Goal: Book appointment/travel/reservation

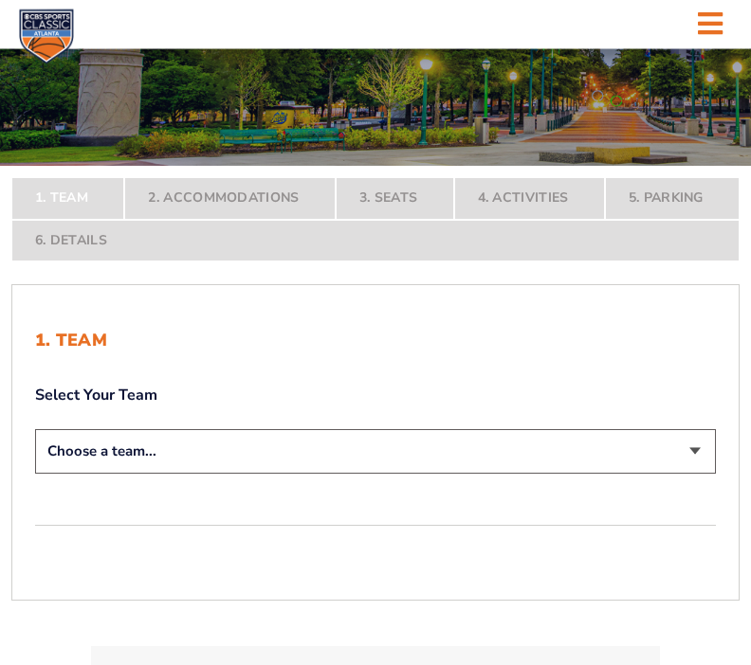
scroll to position [222, 0]
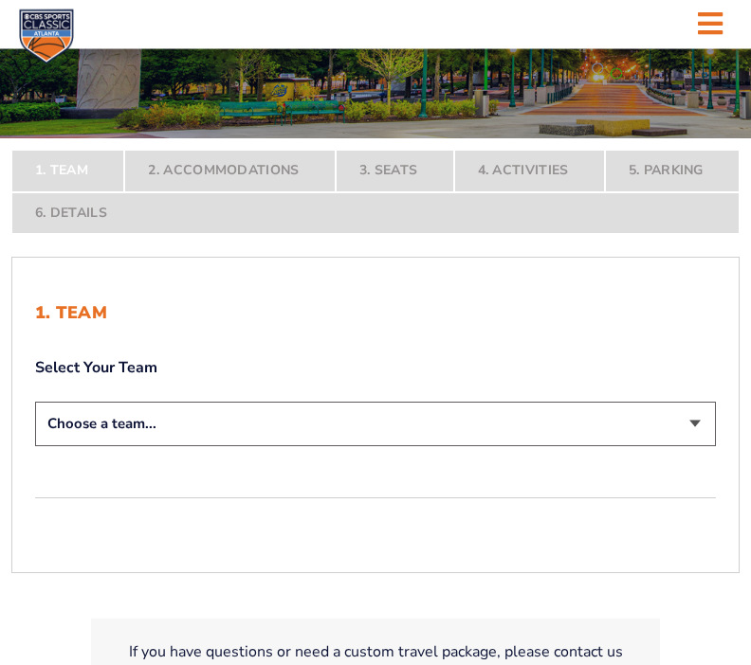
click at [707, 447] on select "Choose a team... [US_STATE] Wildcats [US_STATE] State Buckeyes [US_STATE] Tar H…" at bounding box center [375, 425] width 680 height 45
select select "12956"
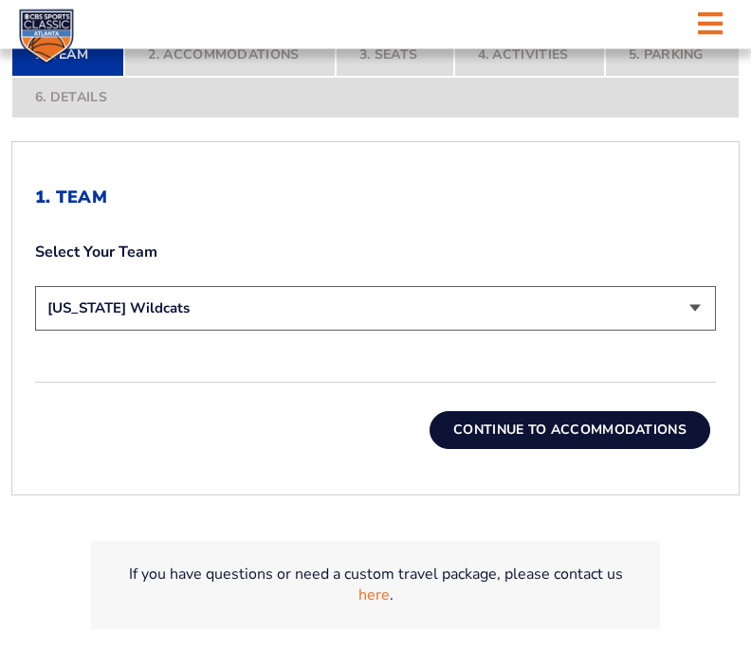
scroll to position [497, 0]
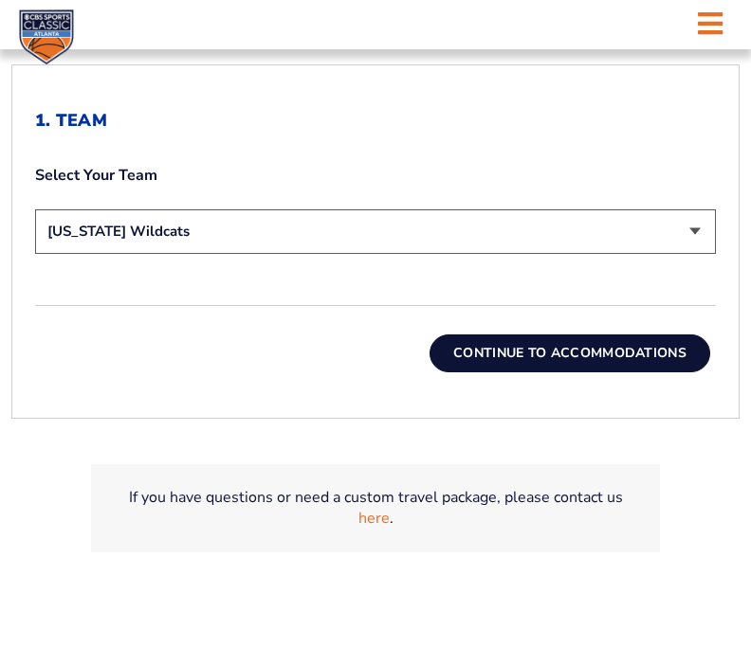
click at [618, 372] on button "Continue To Accommodations" at bounding box center [569, 354] width 281 height 38
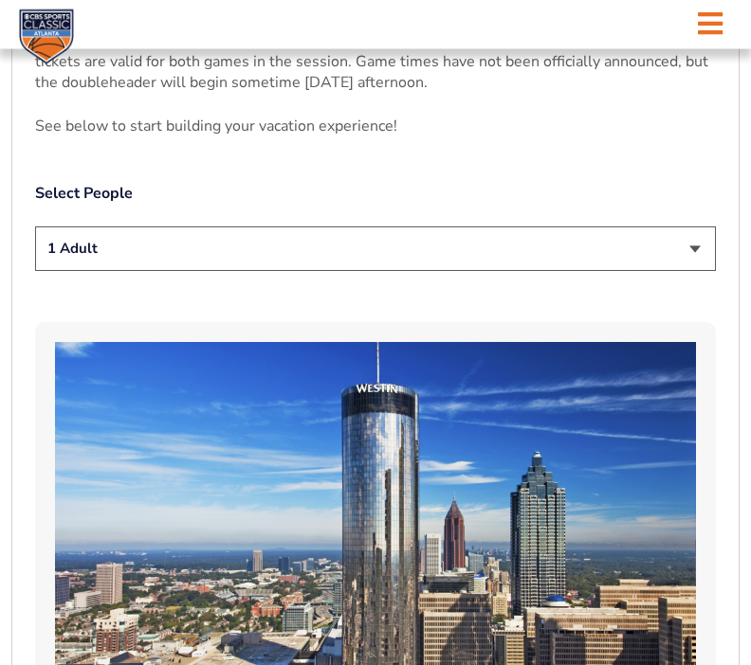
scroll to position [891, 0]
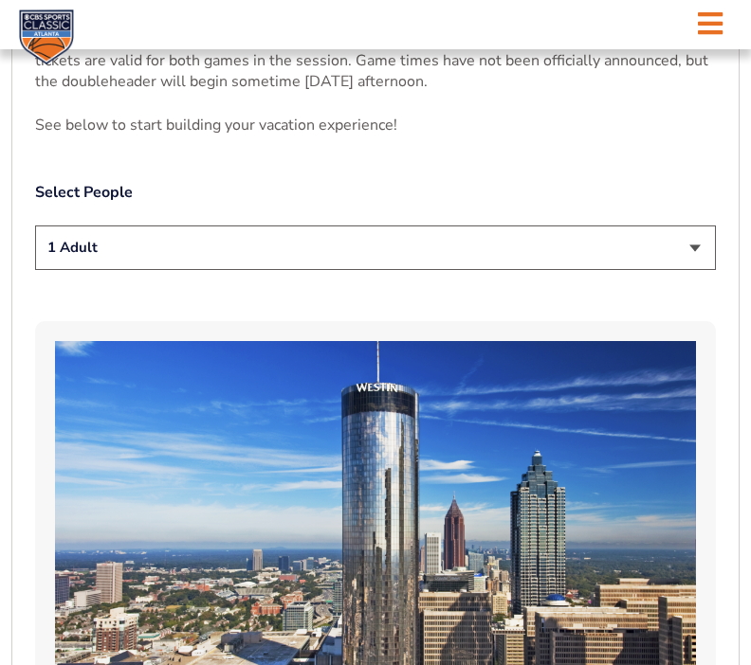
click at [699, 270] on select "1 Adult 2 Adults 3 Adults 4 Adults 2 Adults + 1 Child 2 Adults + 2 Children 2 A…" at bounding box center [375, 248] width 680 height 45
select select "2 Adults"
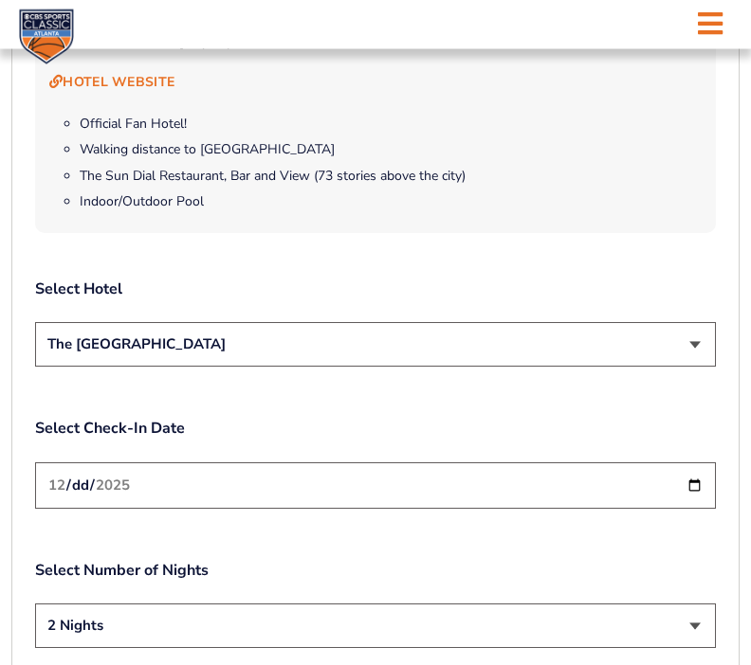
scroll to position [1912, 0]
click at [707, 356] on select "The [GEOGRAPHIC_DATA]" at bounding box center [375, 344] width 680 height 45
click at [698, 497] on input "[DATE]" at bounding box center [375, 485] width 680 height 46
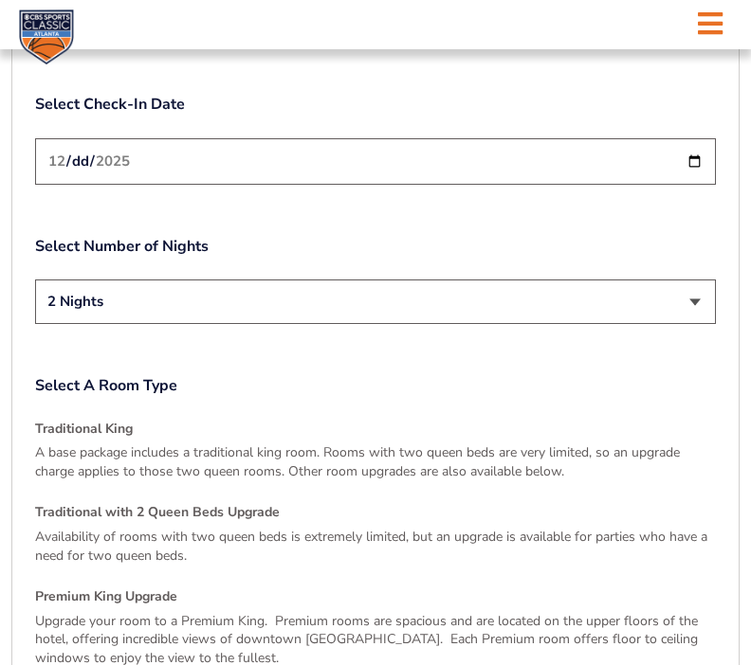
scroll to position [2239, 0]
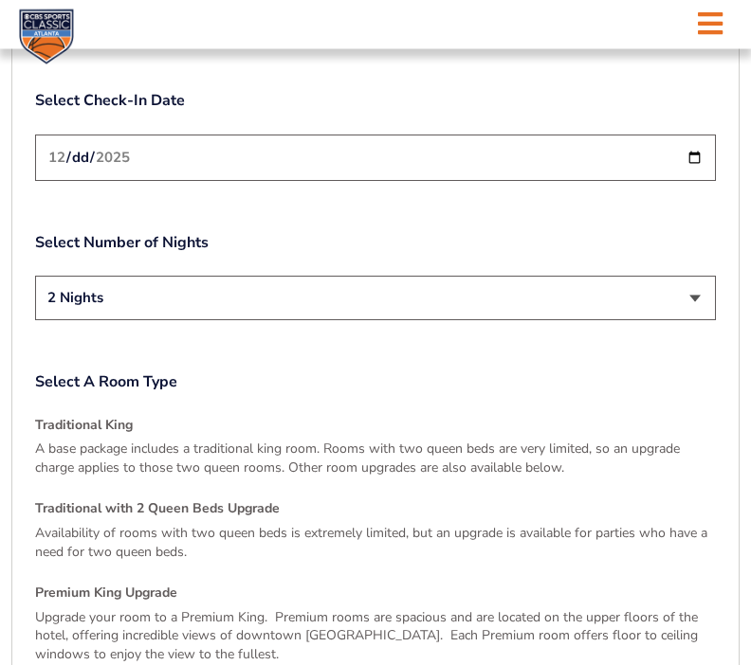
click at [654, 462] on p "A base package includes a traditional king room. Rooms with two queen beds are …" at bounding box center [375, 459] width 680 height 37
click at [652, 461] on p "A base package includes a traditional king room. Rooms with two queen beds are …" at bounding box center [375, 459] width 680 height 37
click at [642, 446] on p "A base package includes a traditional king room. Rooms with two queen beds are …" at bounding box center [375, 459] width 680 height 37
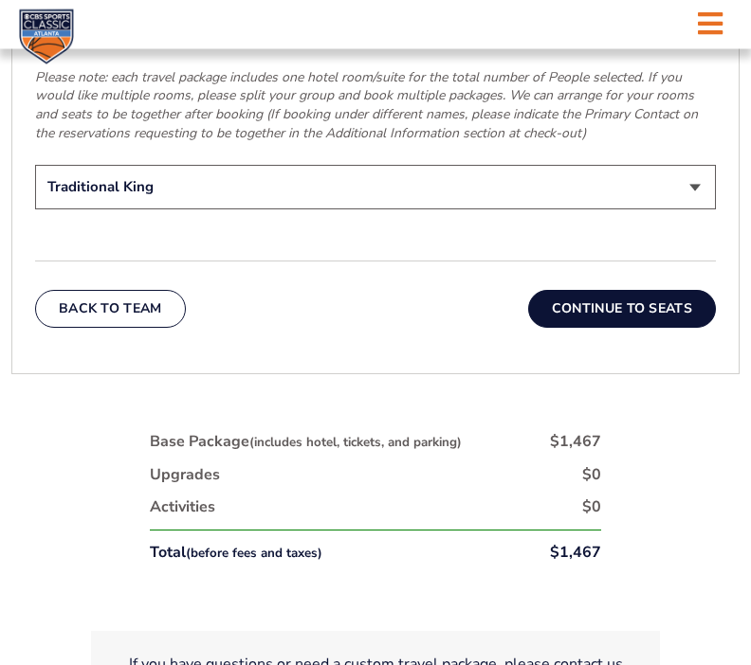
scroll to position [2964, 0]
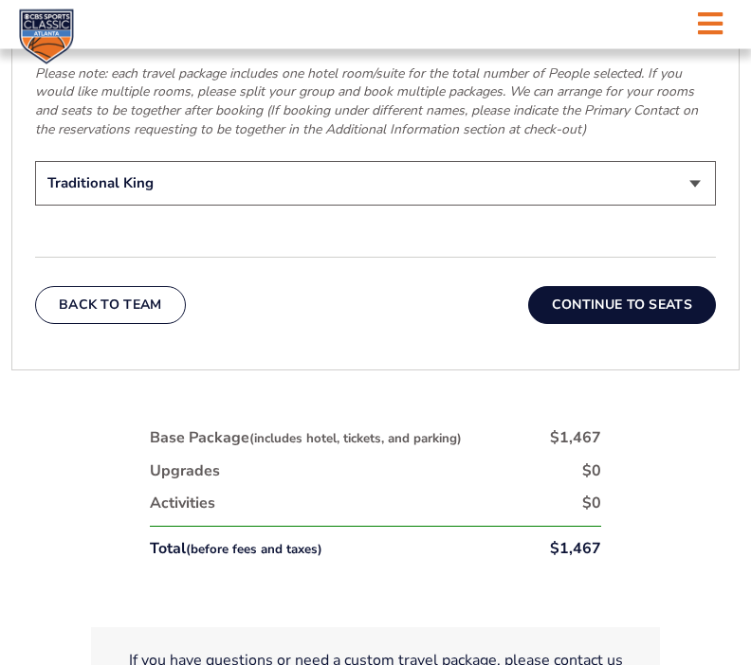
click at [650, 306] on button "Continue To Seats" at bounding box center [622, 306] width 188 height 38
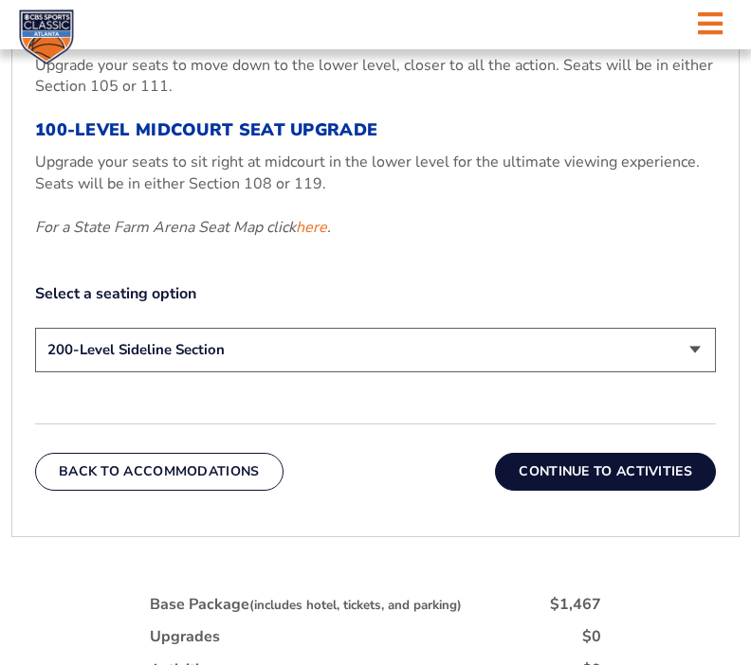
scroll to position [758, 0]
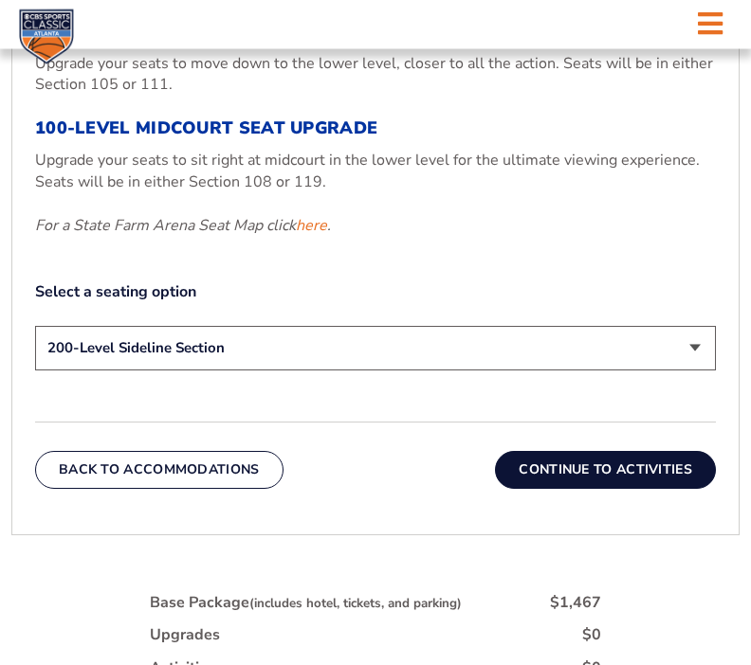
click at [694, 372] on select "200-Level Sideline Section 100-Level Corner Seat Upgrade (+$120 per person) 100…" at bounding box center [375, 349] width 680 height 45
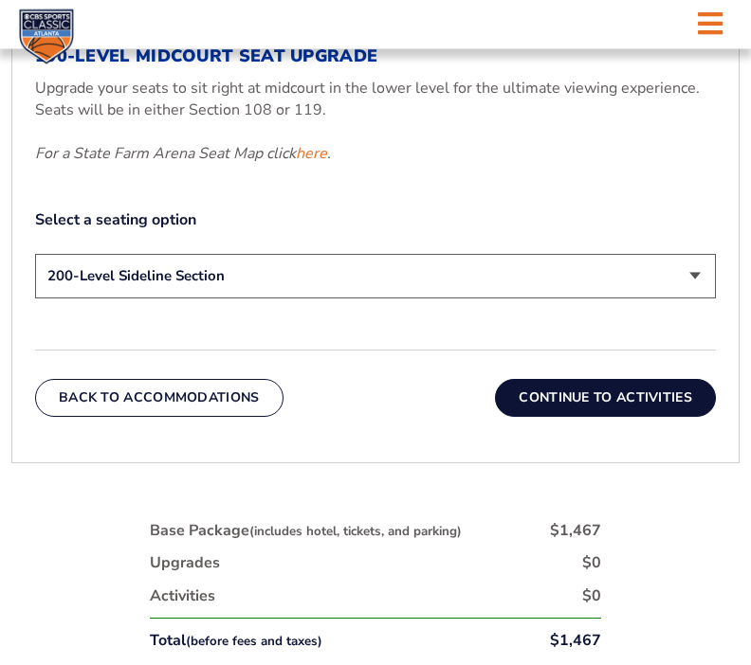
scroll to position [831, 0]
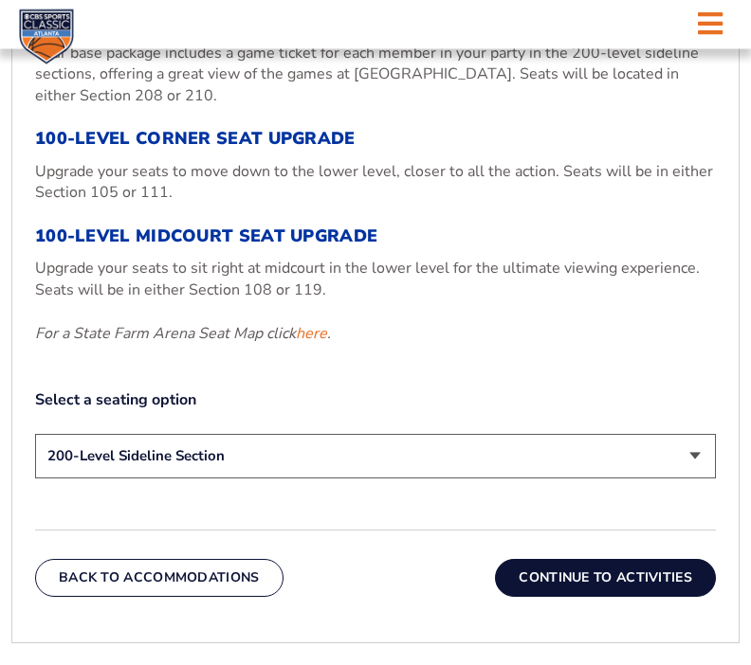
click at [624, 193] on div "200-Level Sideline Section Your base package includes a game ticket for each me…" at bounding box center [375, 178] width 680 height 334
click at [529, 204] on p "Upgrade your seats to move down to the lower level, closer to all the action. S…" at bounding box center [375, 182] width 680 height 43
click at [702, 479] on select "200-Level Sideline Section 100-Level Corner Seat Upgrade (+$120 per person) 100…" at bounding box center [375, 456] width 680 height 45
select select "100-Level Corner Seat Upgrade"
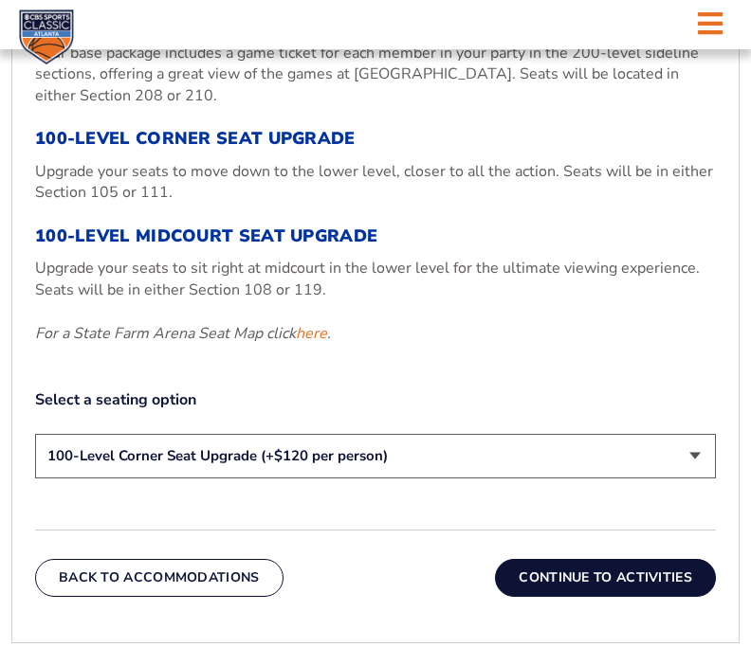
click at [643, 597] on button "Continue To Activities" at bounding box center [605, 578] width 221 height 38
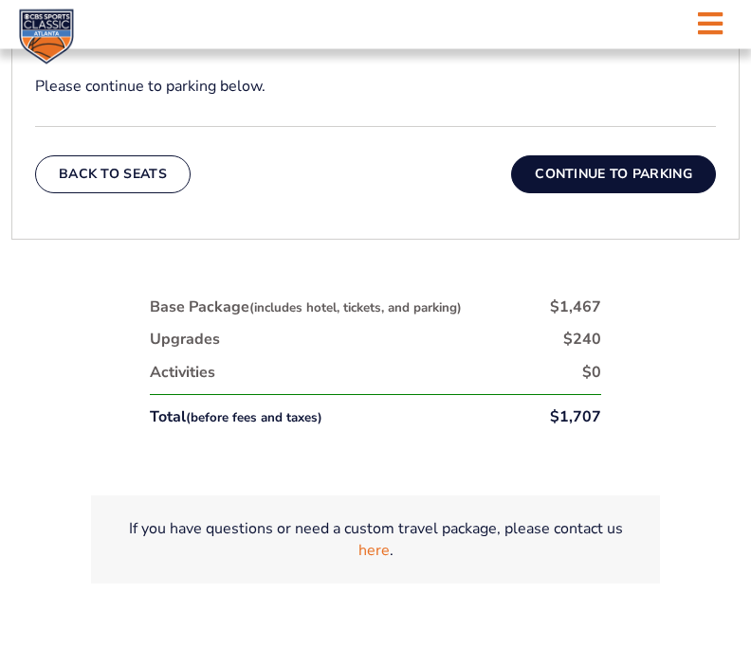
scroll to position [825, 0]
click at [633, 193] on button "Continue To Parking" at bounding box center [613, 174] width 205 height 38
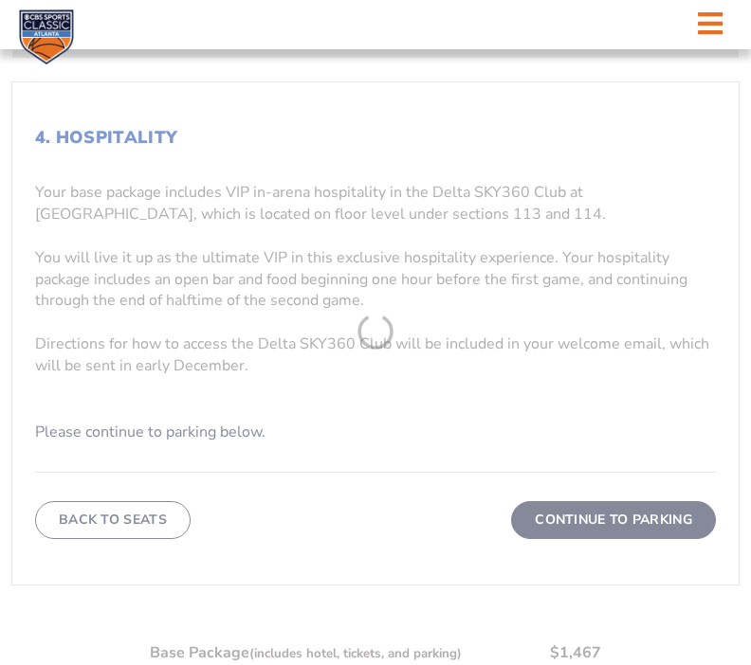
scroll to position [302, 0]
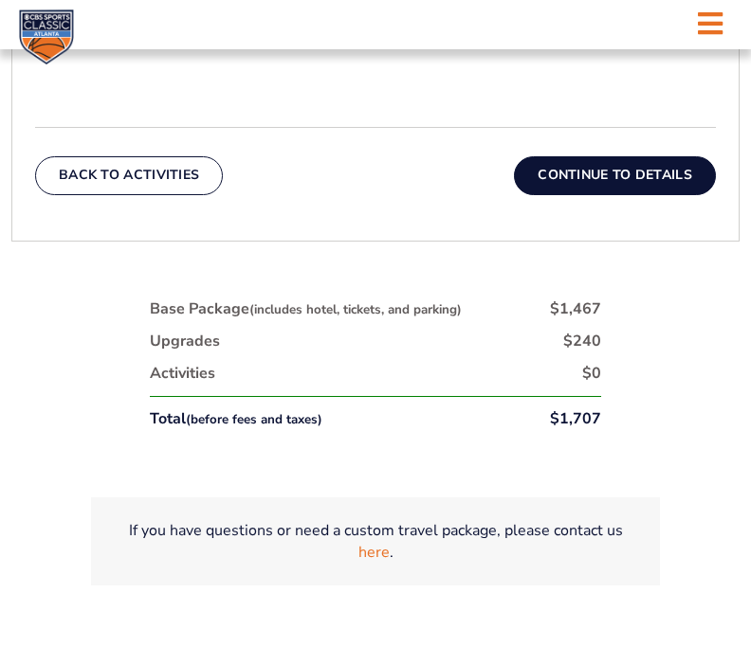
click at [652, 194] on button "Continue To Details" at bounding box center [615, 175] width 202 height 38
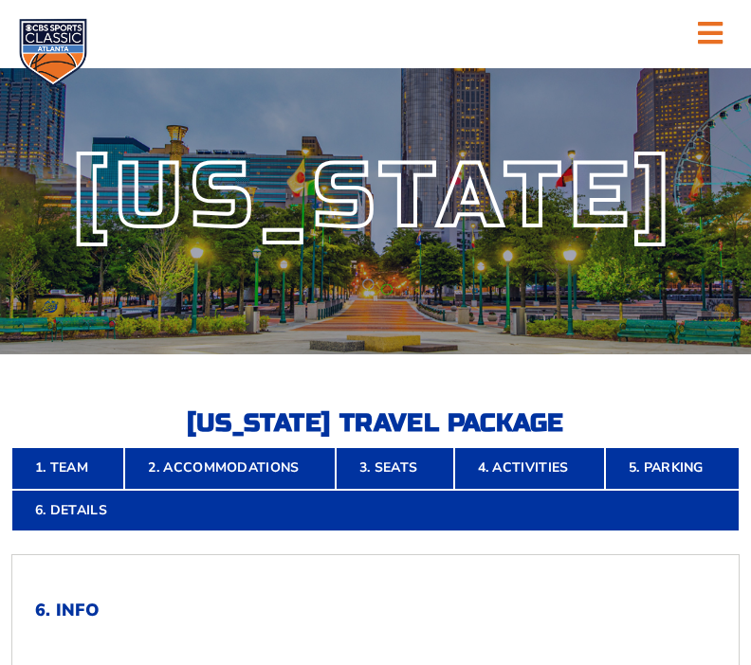
scroll to position [0, 0]
